Goal: Task Accomplishment & Management: Use online tool/utility

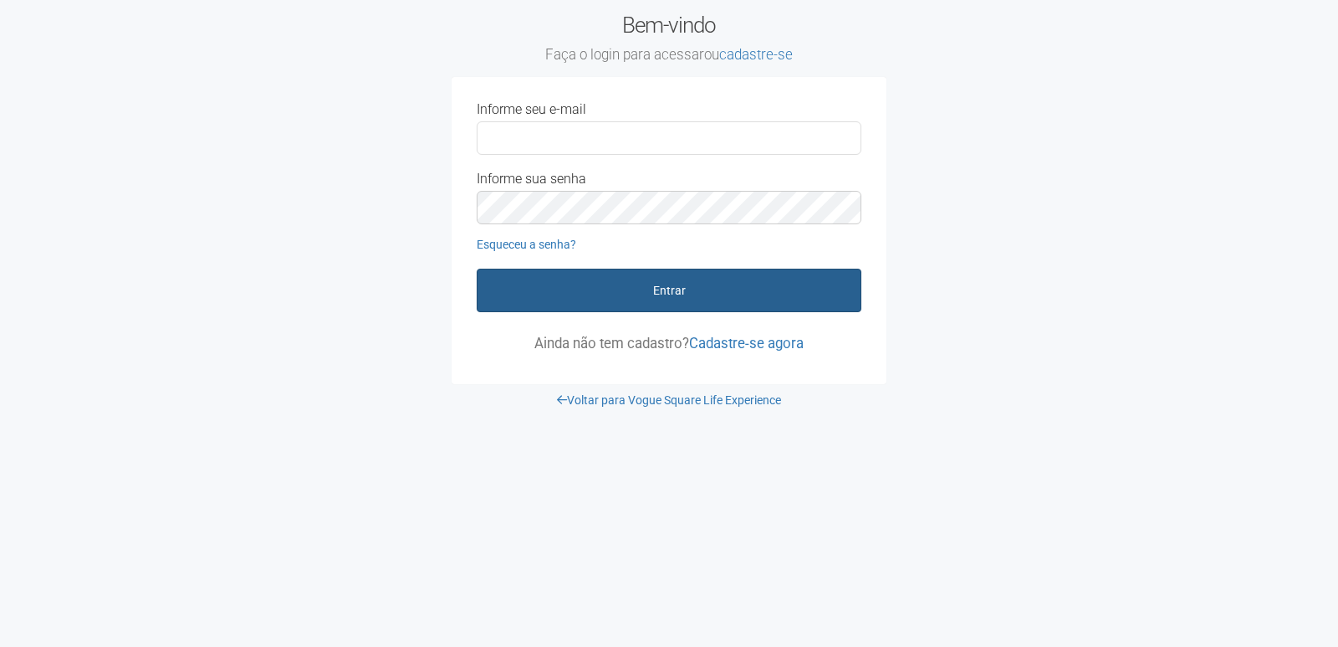
type input "**********"
click at [733, 294] on button "Entrar" at bounding box center [669, 290] width 385 height 43
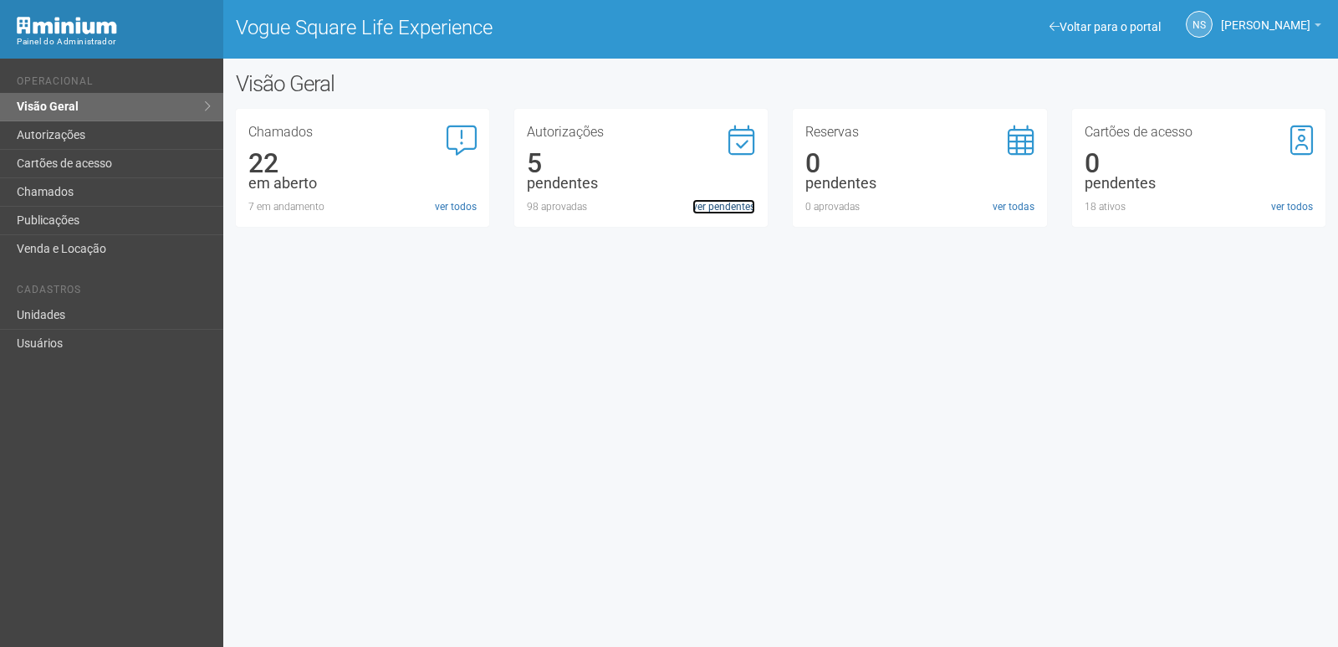
click at [724, 207] on link "ver pendentes" at bounding box center [724, 206] width 63 height 15
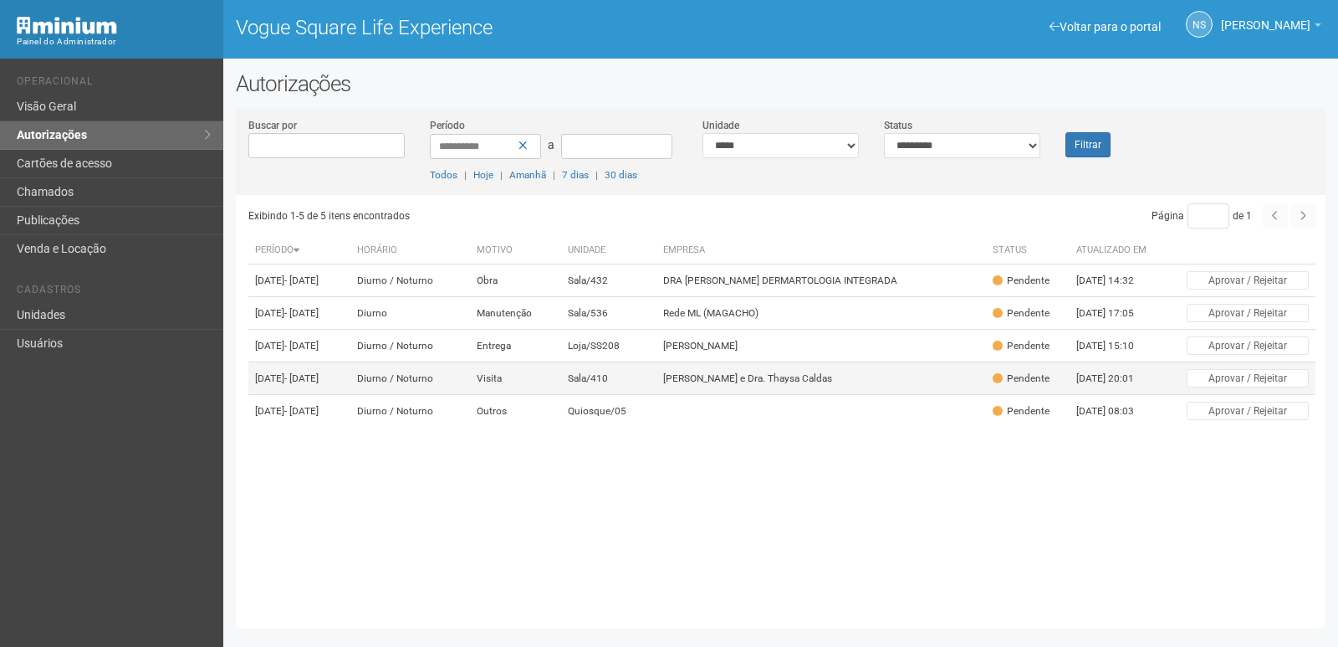
click at [657, 395] on td "Sala/410" at bounding box center [608, 378] width 95 height 33
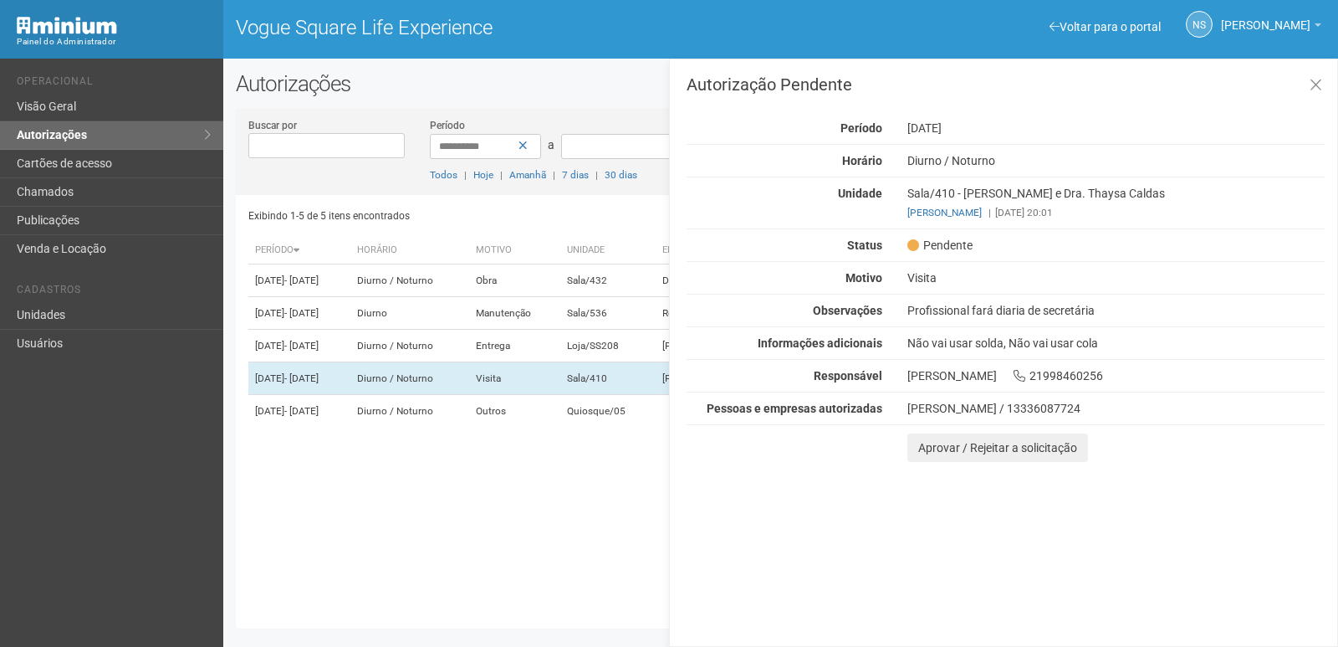
drag, startPoint x: 908, startPoint y: 410, endPoint x: 1079, endPoint y: 408, distance: 170.7
click at [1079, 408] on div "[PERSON_NAME] / 13336087724" at bounding box center [1116, 408] width 417 height 15
click at [1328, 74] on button at bounding box center [1316, 86] width 34 height 36
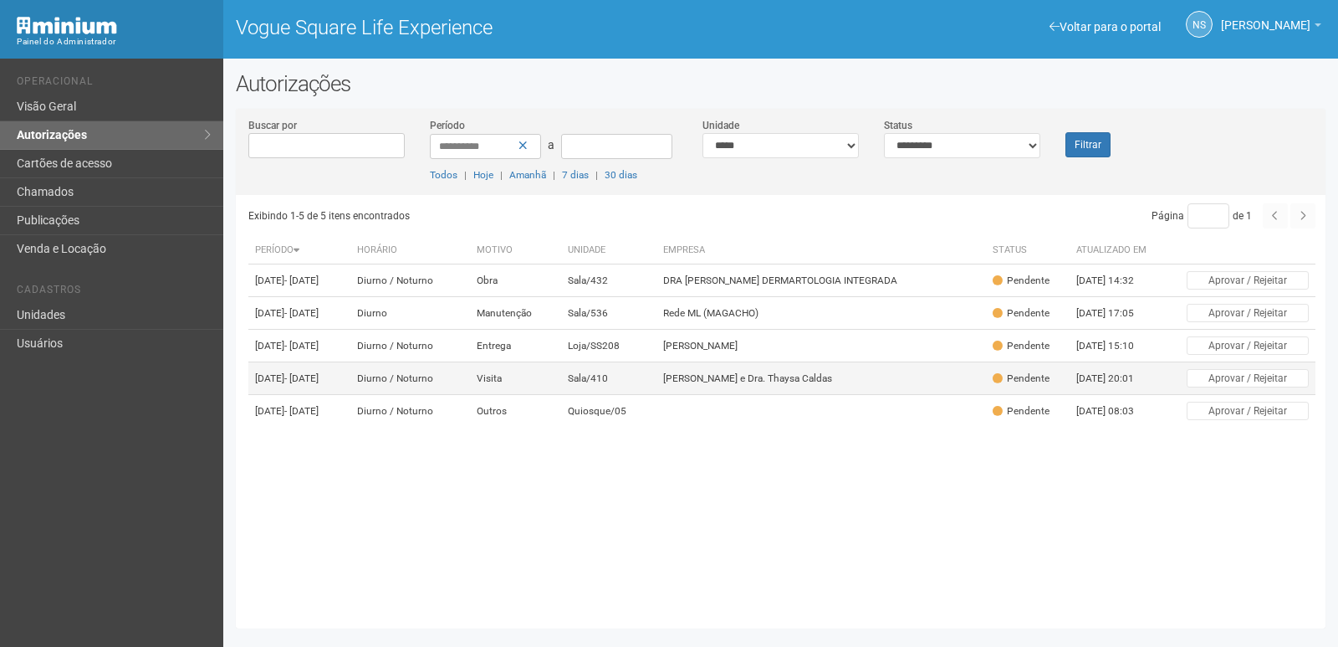
click at [561, 395] on td "Visita" at bounding box center [515, 378] width 91 height 33
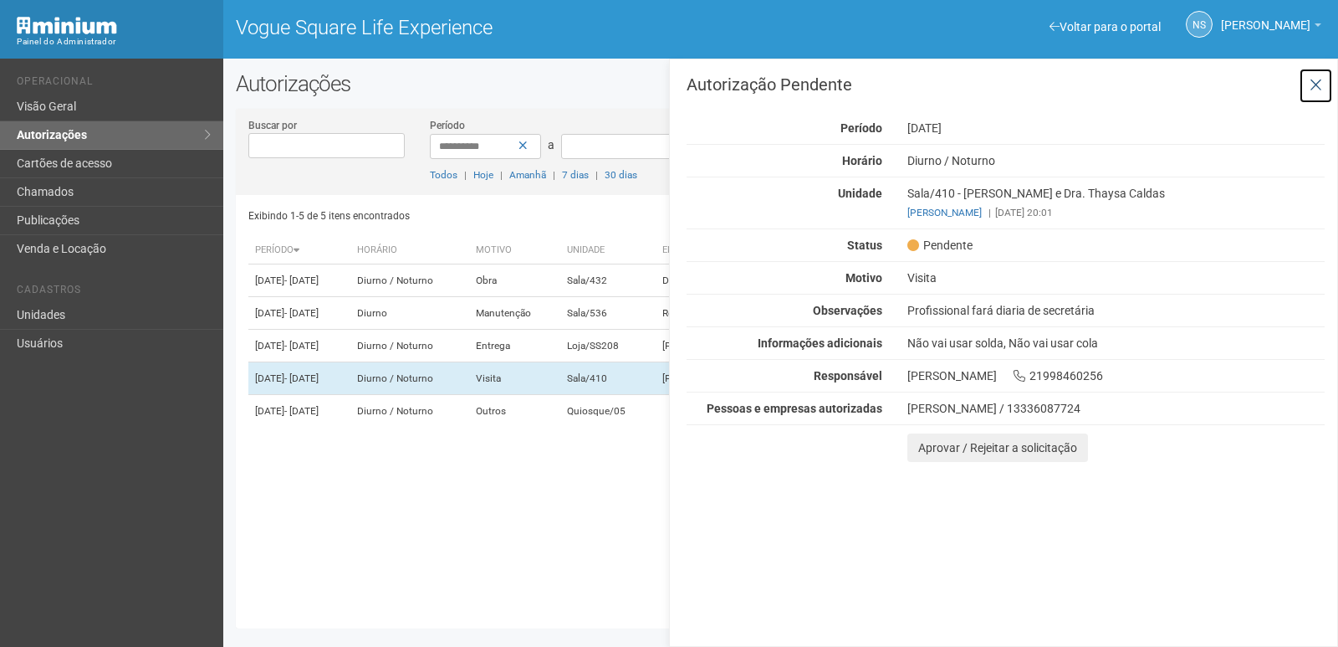
click at [1310, 87] on button at bounding box center [1316, 86] width 34 height 36
